Goal: Navigation & Orientation: Find specific page/section

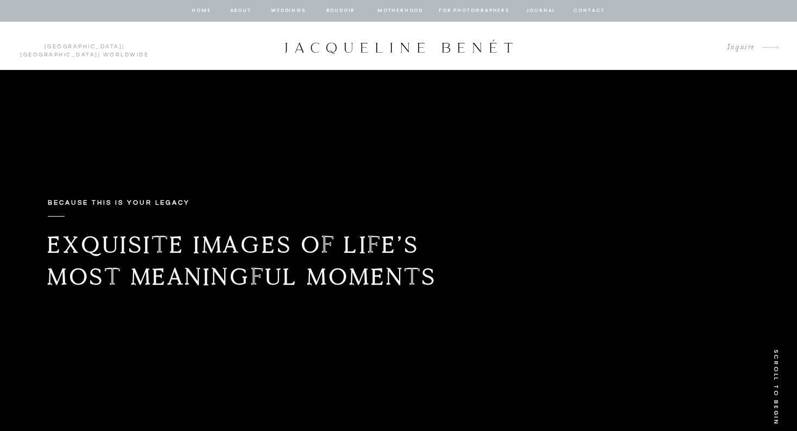
click at [288, 10] on nav "Weddings" at bounding box center [288, 11] width 37 height 10
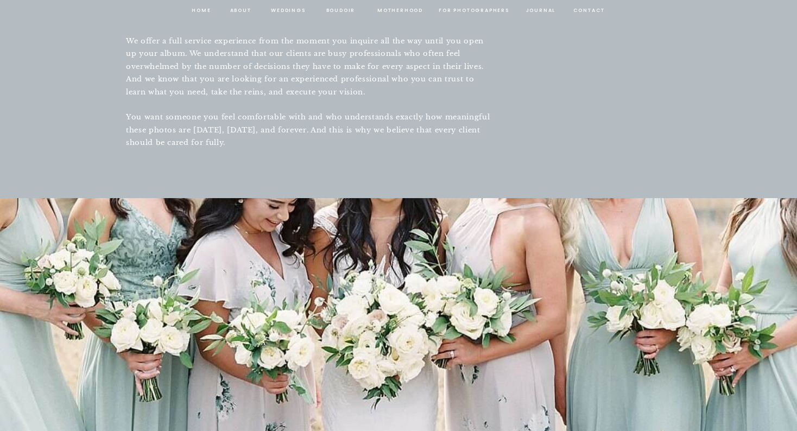
scroll to position [1167, 0]
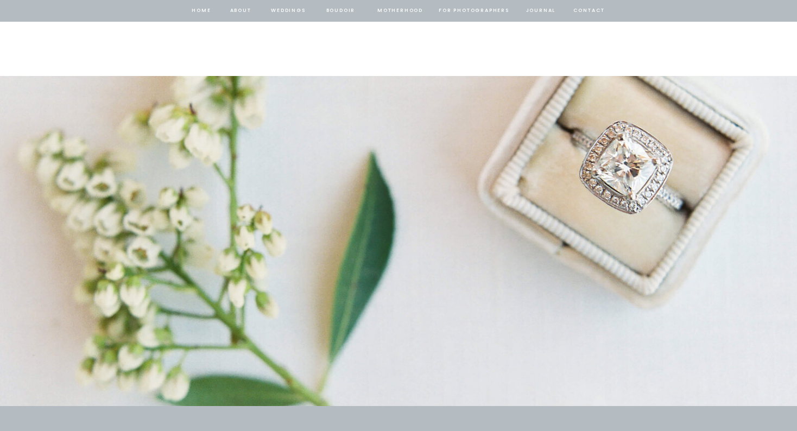
click at [243, 13] on nav "about" at bounding box center [240, 11] width 23 height 10
